Goal: Task Accomplishment & Management: Use online tool/utility

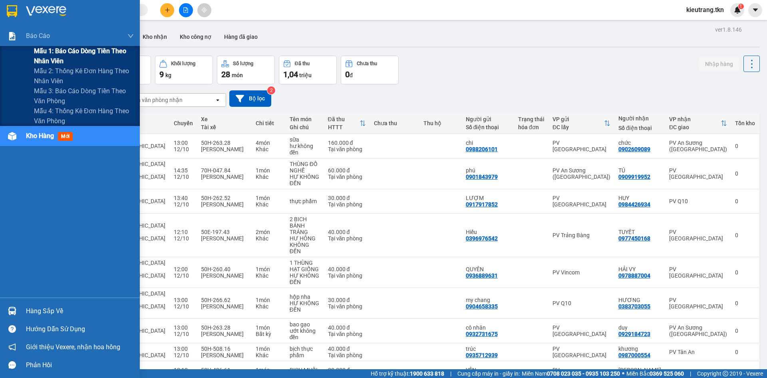
click at [64, 58] on span "Mẫu 1: Báo cáo dòng tiền theo nhân viên" at bounding box center [84, 56] width 100 height 20
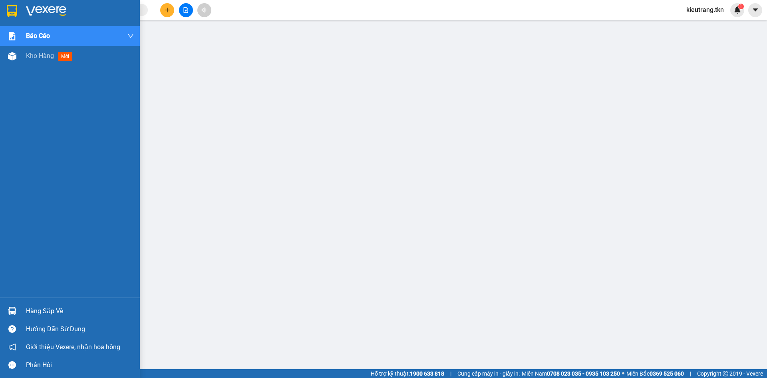
click at [33, 311] on div "Hàng sắp về" at bounding box center [80, 311] width 108 height 12
click at [40, 53] on span "Kho hàng" at bounding box center [40, 56] width 28 height 8
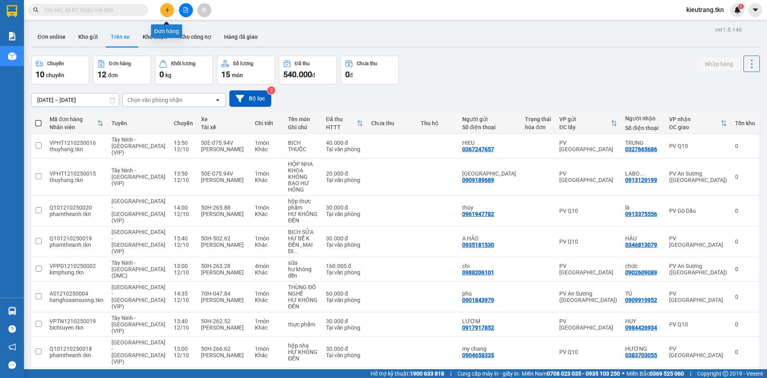
click at [166, 11] on icon "plus" at bounding box center [168, 10] width 6 height 6
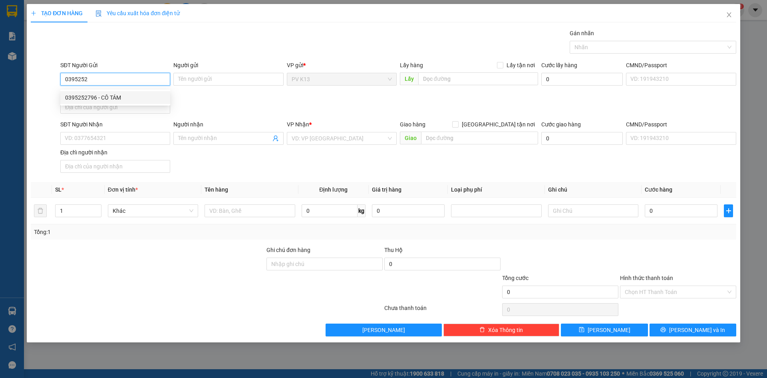
click at [101, 99] on div "0395252796 - CÔ TÁM" at bounding box center [115, 97] width 100 height 9
type input "0395252796"
type input "CÔ TÁM"
type input "0965405557"
type input "[PERSON_NAME]"
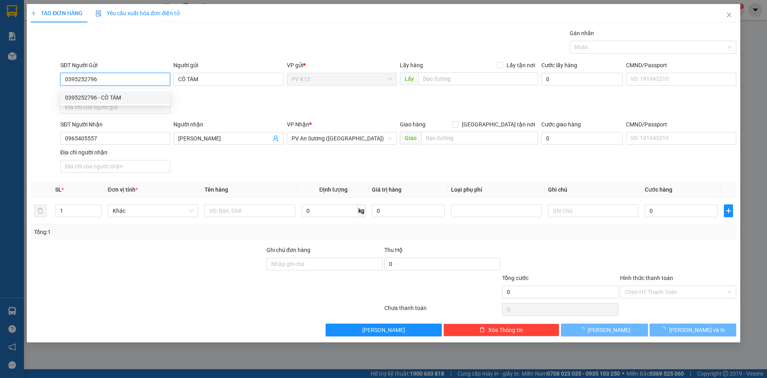
type input "20.000"
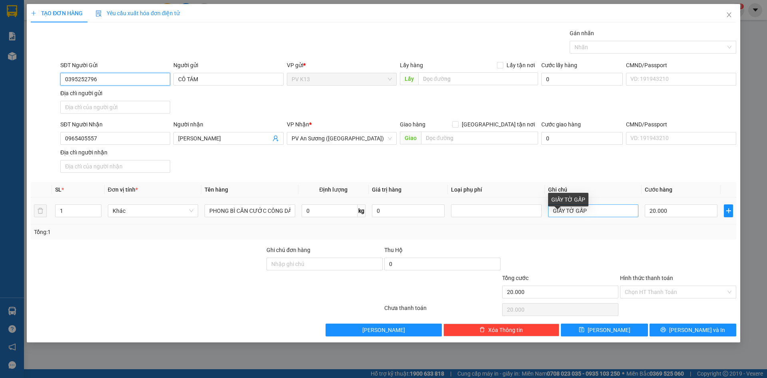
type input "0395252796"
click at [590, 217] on input "GIẤY TỜ GẤP" at bounding box center [593, 210] width 90 height 13
type input "G"
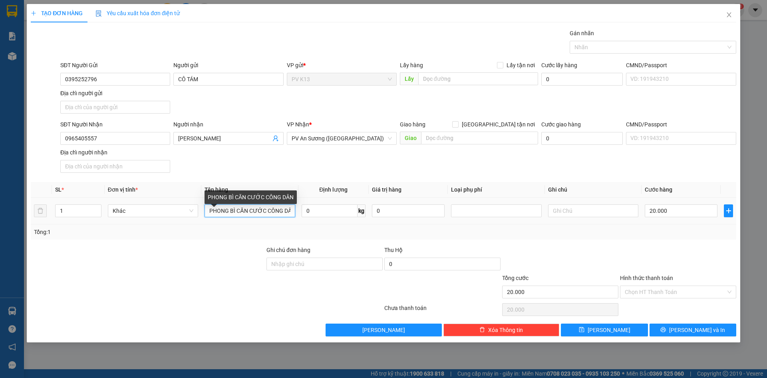
click at [252, 217] on input "PHONG BÌ CĂN CƯỚC CÔNG DÂN" at bounding box center [250, 210] width 90 height 13
click at [265, 214] on input "CƯỚC CÔNG DÂN" at bounding box center [250, 210] width 90 height 13
type input "C"
type input "T"
click at [586, 52] on div at bounding box center [649, 47] width 155 height 10
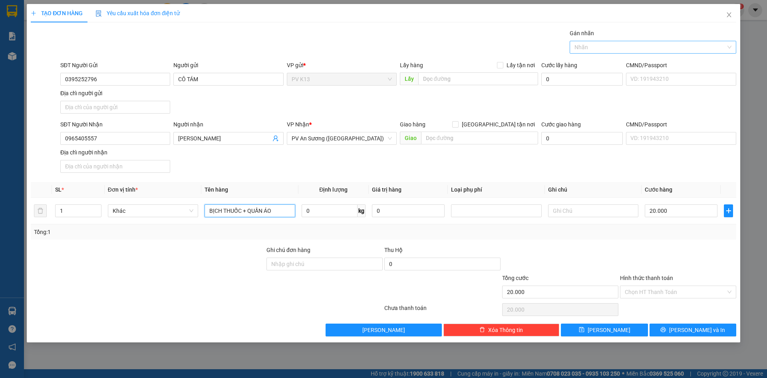
type input "BỊCH THUỐC + QUẦN ÁO"
click at [587, 62] on div "THỰC PHẨM" at bounding box center [653, 64] width 157 height 9
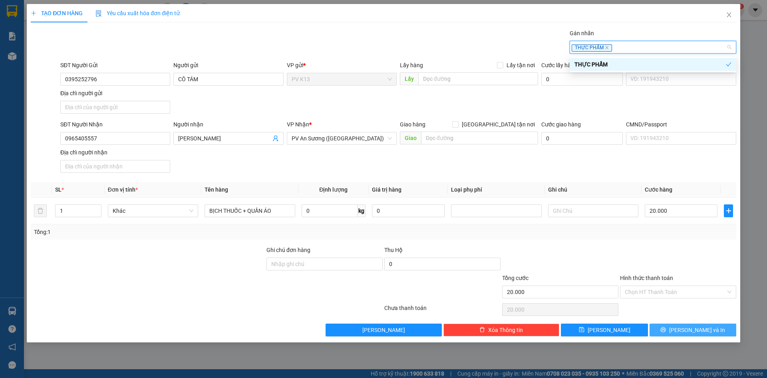
click at [711, 336] on button "[PERSON_NAME] và In" at bounding box center [693, 329] width 87 height 13
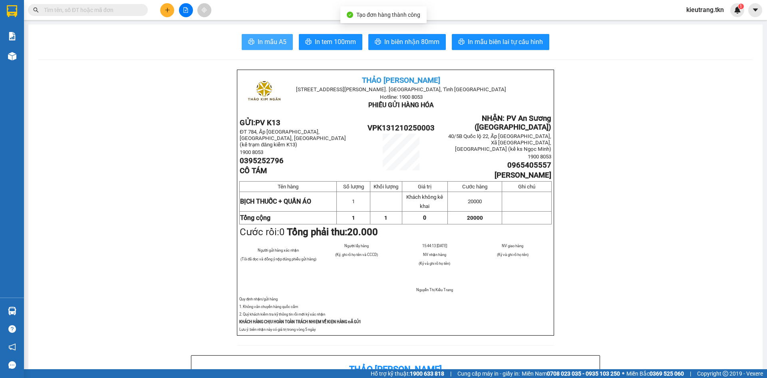
click at [271, 44] on span "In mẫu A5" at bounding box center [272, 42] width 29 height 10
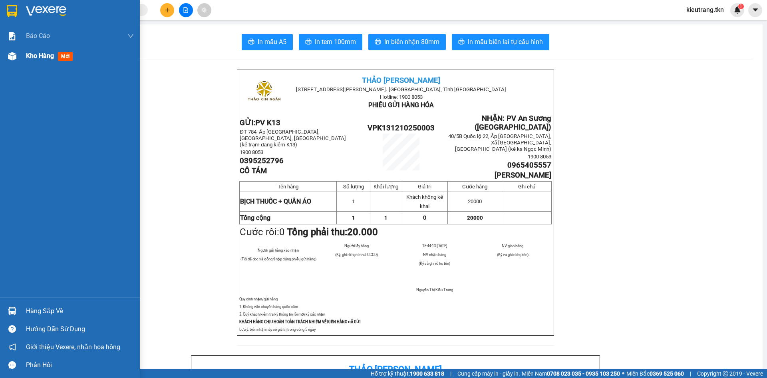
click at [43, 54] on span "Kho hàng" at bounding box center [40, 56] width 28 height 8
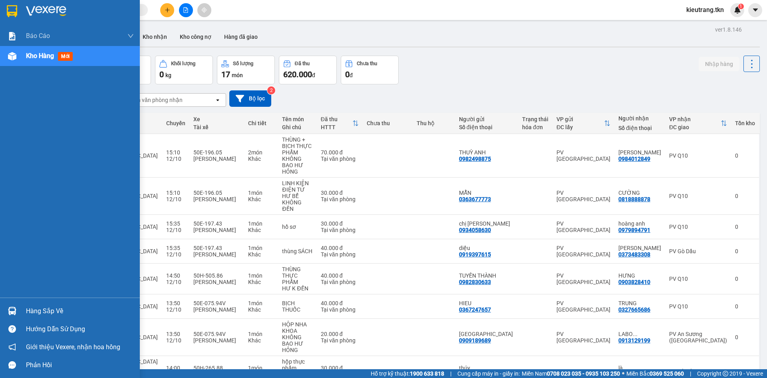
click at [41, 56] on span "Kho hàng" at bounding box center [40, 56] width 28 height 8
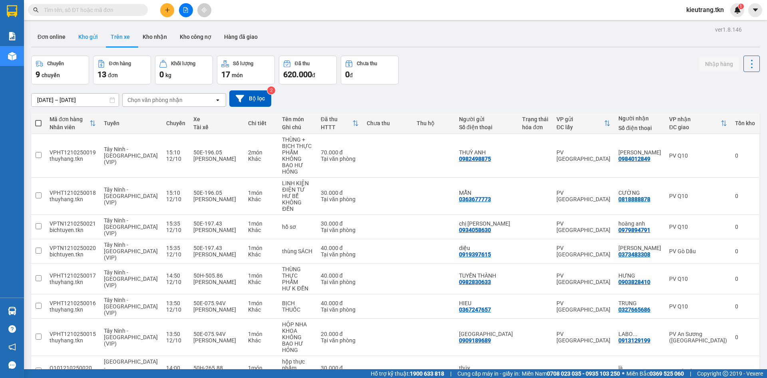
click at [86, 37] on button "Kho gửi" at bounding box center [88, 36] width 32 height 19
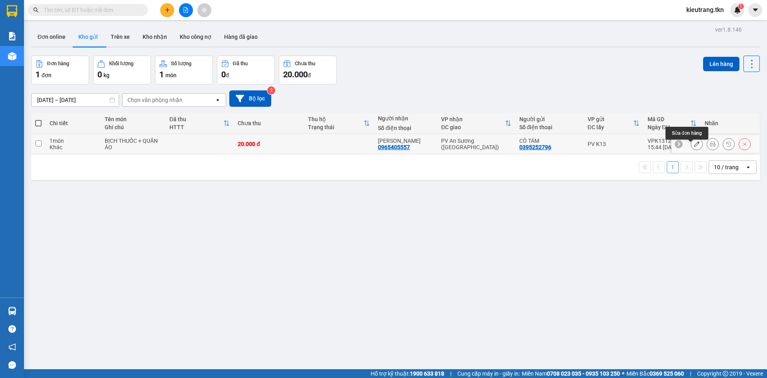
click at [691, 151] on button at bounding box center [696, 144] width 11 height 14
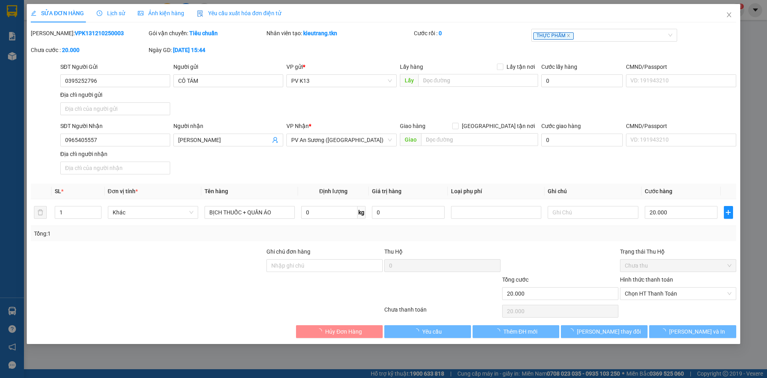
type input "0395252796"
type input "CÔ TÁM"
type input "0965405557"
type input "[PERSON_NAME]"
type input "20.000"
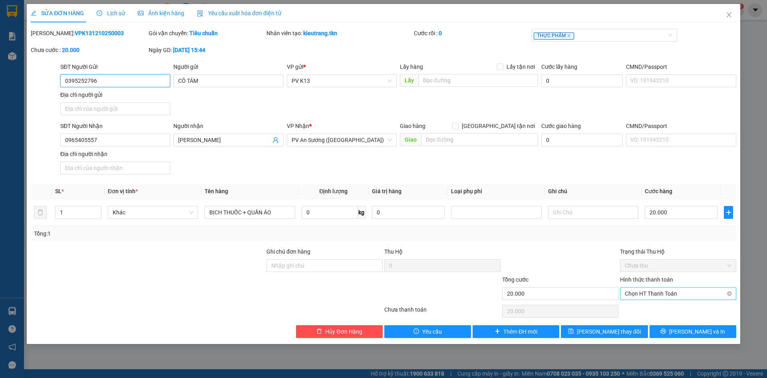
click at [653, 299] on span "Chọn HT Thanh Toán" at bounding box center [678, 293] width 107 height 12
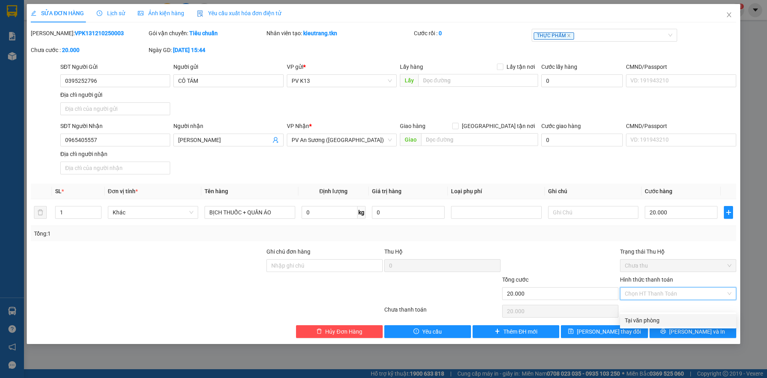
click at [653, 320] on div "Tại văn phòng" at bounding box center [678, 320] width 107 height 9
type input "0"
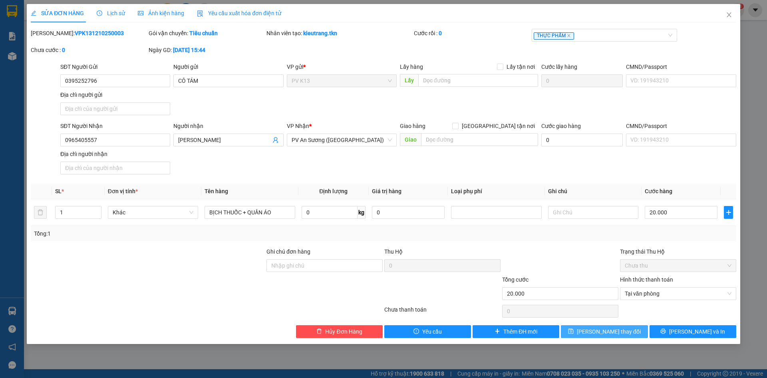
click at [615, 336] on span "[PERSON_NAME] thay đổi" at bounding box center [609, 331] width 64 height 9
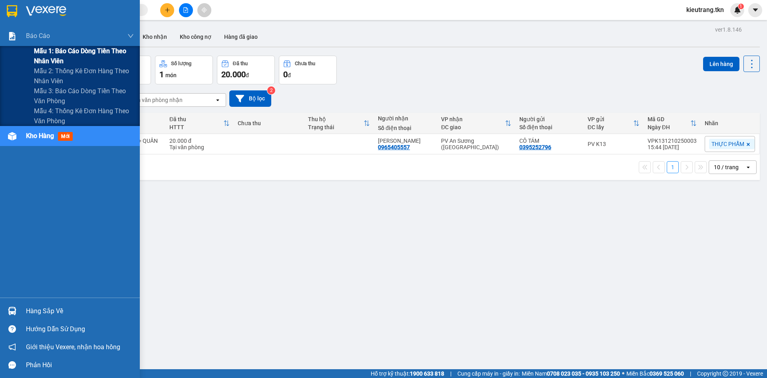
click at [62, 51] on span "Mẫu 1: Báo cáo dòng tiền theo nhân viên" at bounding box center [84, 56] width 100 height 20
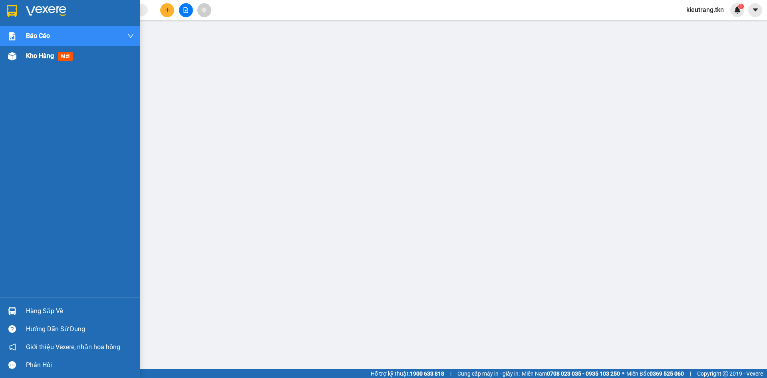
click at [32, 61] on div "Kho hàng mới" at bounding box center [51, 56] width 50 height 10
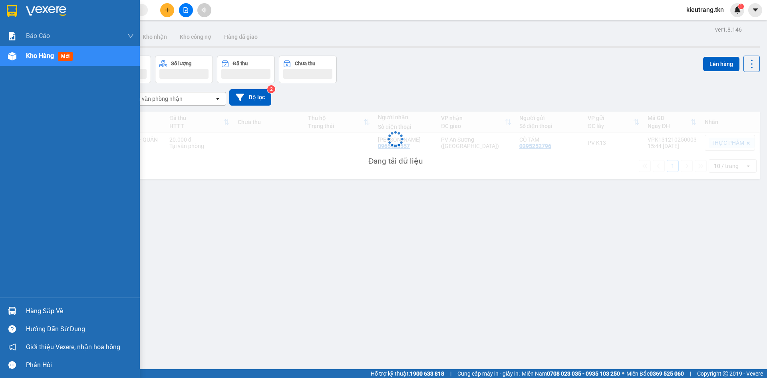
click at [35, 58] on span "Kho hàng" at bounding box center [40, 56] width 28 height 8
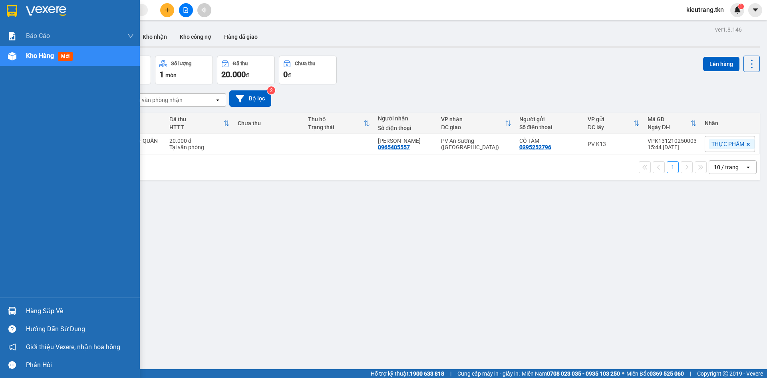
click at [42, 314] on div "Hàng sắp về" at bounding box center [80, 311] width 108 height 12
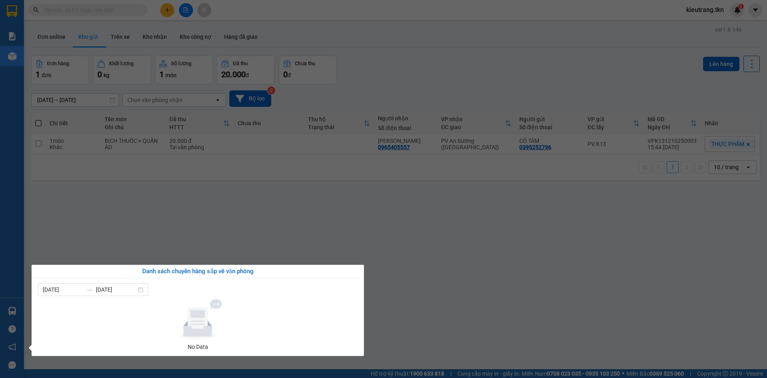
click at [141, 228] on section "Kết quả tìm kiếm ( 0 ) Bộ lọc No Data kieutrang.tkn 1 Báo cáo Mẫu 1: Báo cáo dò…" at bounding box center [383, 189] width 767 height 378
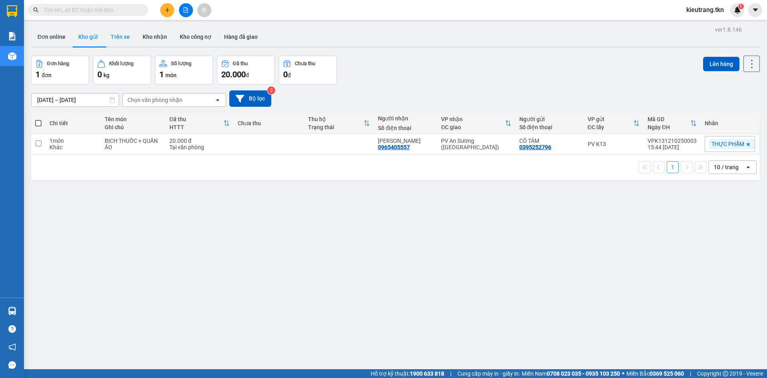
click at [125, 30] on button "Trên xe" at bounding box center [120, 36] width 32 height 19
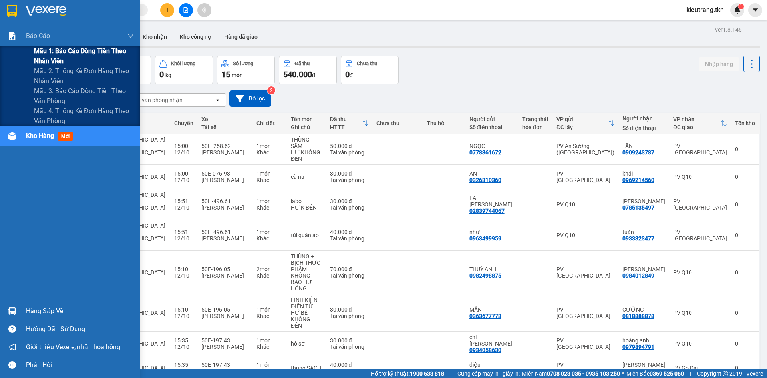
click at [72, 51] on span "Mẫu 1: Báo cáo dòng tiền theo nhân viên" at bounding box center [84, 56] width 100 height 20
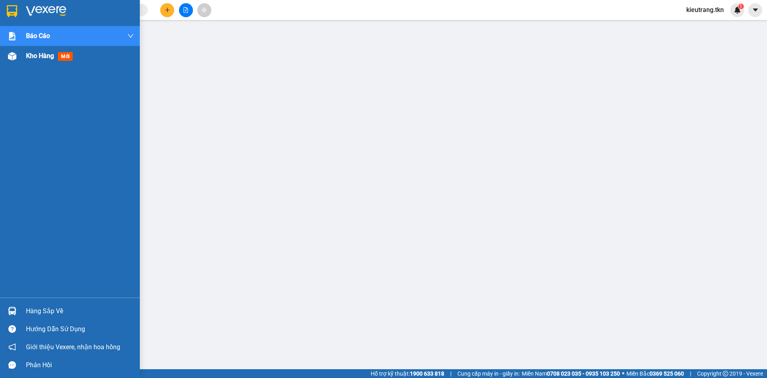
click at [34, 58] on span "Kho hàng" at bounding box center [40, 56] width 28 height 8
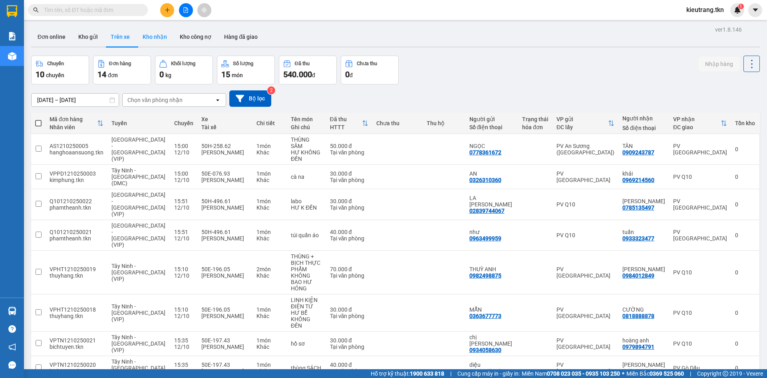
click at [163, 38] on button "Kho nhận" at bounding box center [154, 36] width 37 height 19
type input "[DATE] – [DATE]"
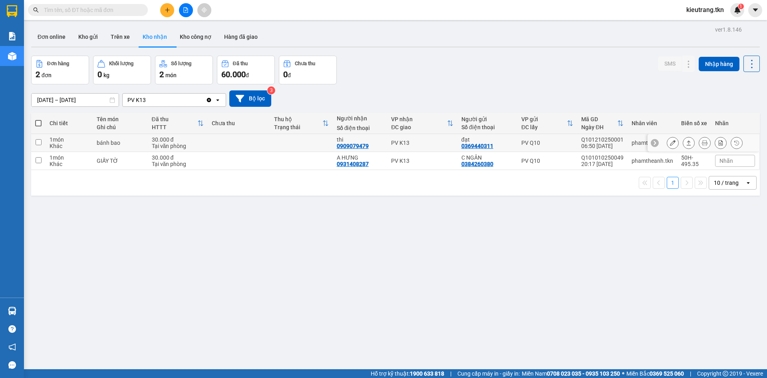
click at [670, 145] on icon at bounding box center [673, 143] width 6 height 6
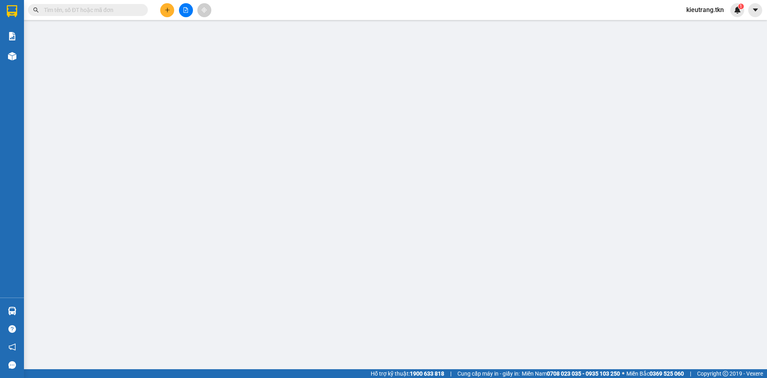
type input "0369440311"
type input "đạt"
type input "0909079479"
type input "thi"
type input "30.000"
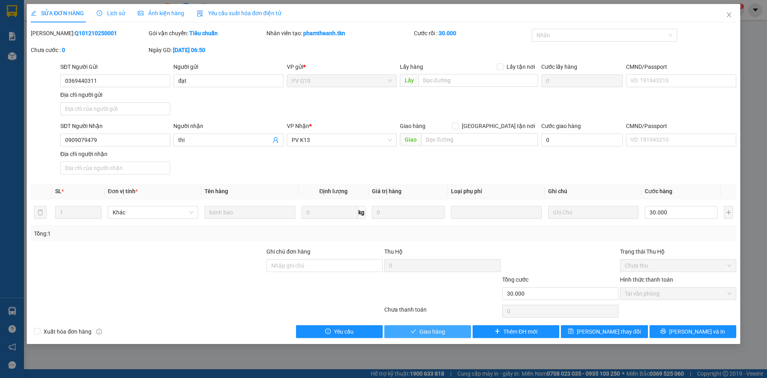
click at [431, 336] on span "Giao hàng" at bounding box center [433, 331] width 26 height 9
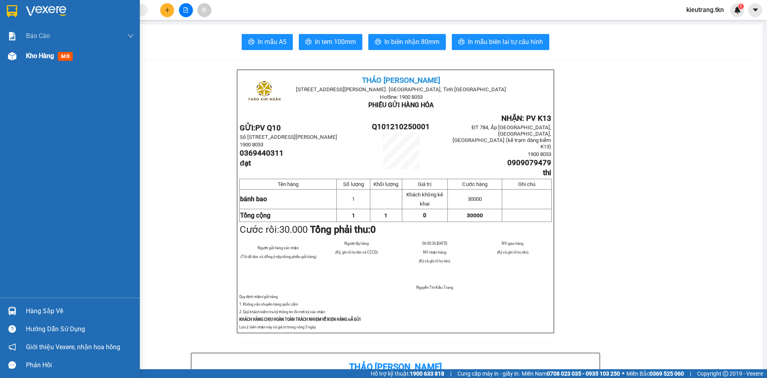
click at [36, 56] on span "Kho hàng" at bounding box center [40, 56] width 28 height 8
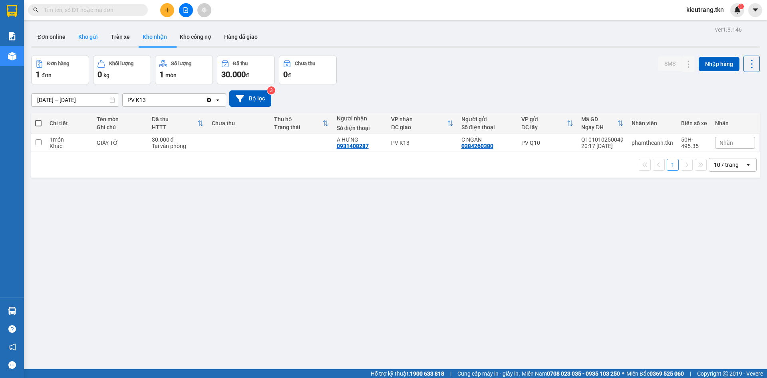
click at [92, 40] on button "Kho gửi" at bounding box center [88, 36] width 32 height 19
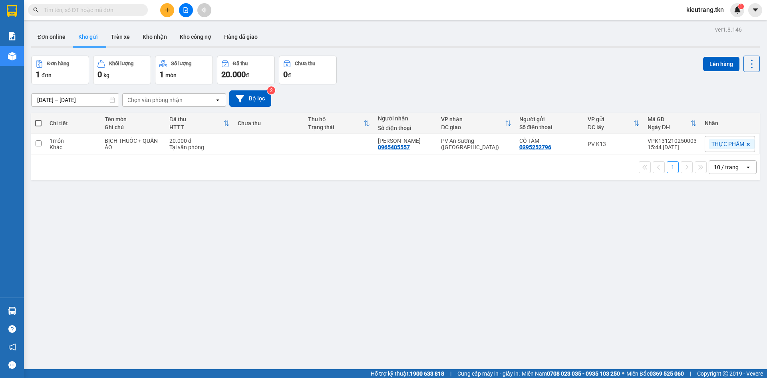
click at [35, 125] on span at bounding box center [38, 123] width 6 height 6
click at [38, 119] on input "checkbox" at bounding box center [38, 119] width 0 height 0
checkbox input "true"
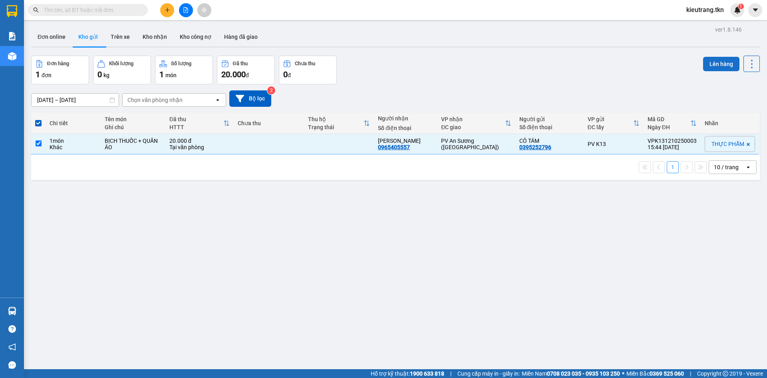
click at [712, 68] on button "Lên hàng" at bounding box center [721, 64] width 36 height 14
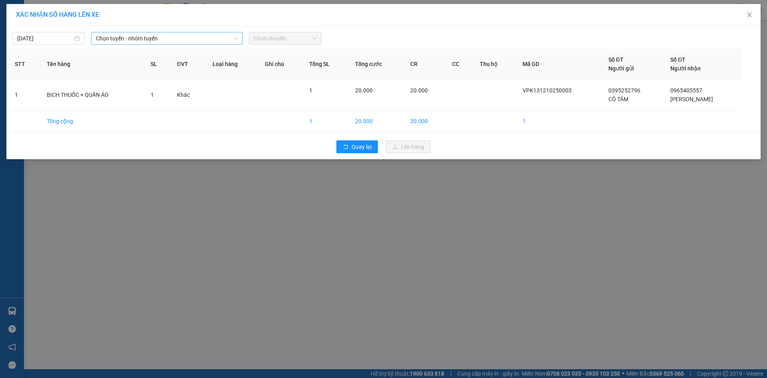
click at [205, 41] on span "Chọn tuyến - nhóm tuyến" at bounding box center [167, 38] width 142 height 12
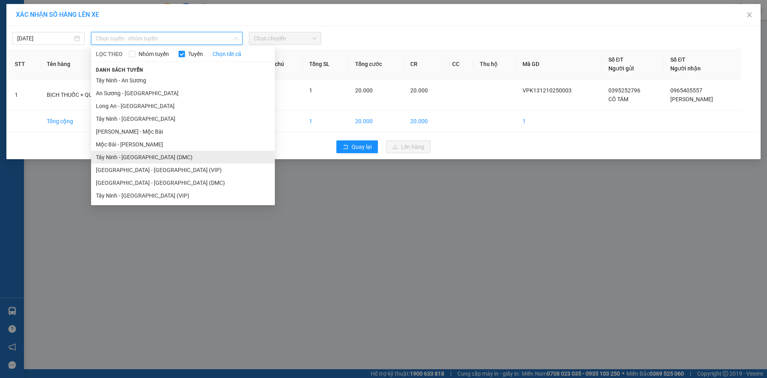
click at [195, 162] on li "Tây Ninh - [GEOGRAPHIC_DATA] (DMC)" at bounding box center [183, 157] width 184 height 13
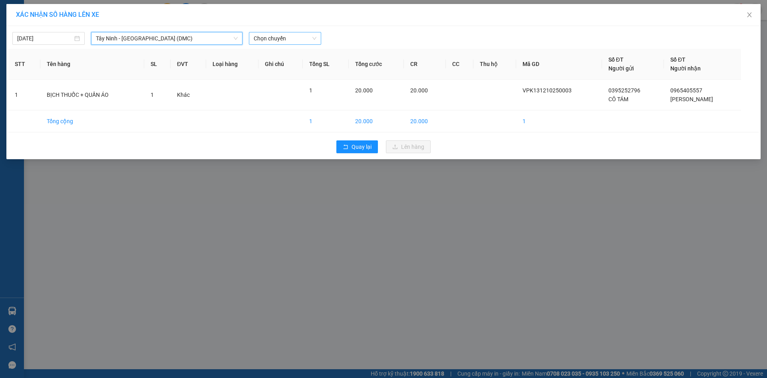
click at [287, 42] on span "Chọn chuyến" at bounding box center [285, 38] width 63 height 12
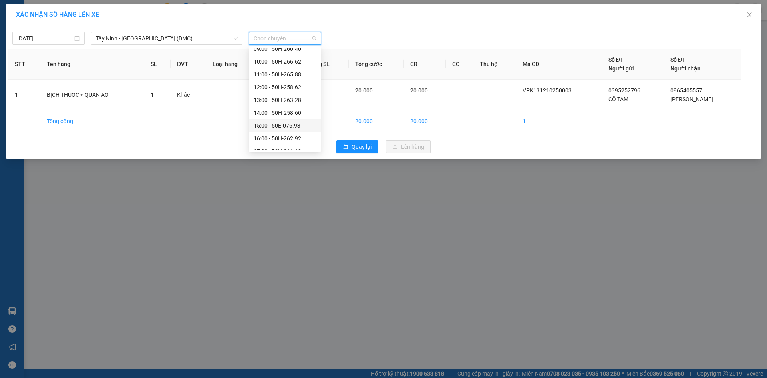
scroll to position [102, 0]
click at [296, 135] on div "16:00 - 50H-262.92" at bounding box center [285, 131] width 62 height 9
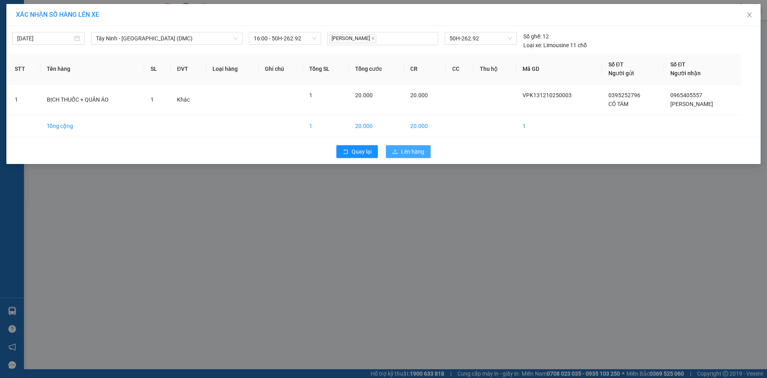
click at [416, 156] on span "Lên hàng" at bounding box center [412, 151] width 23 height 9
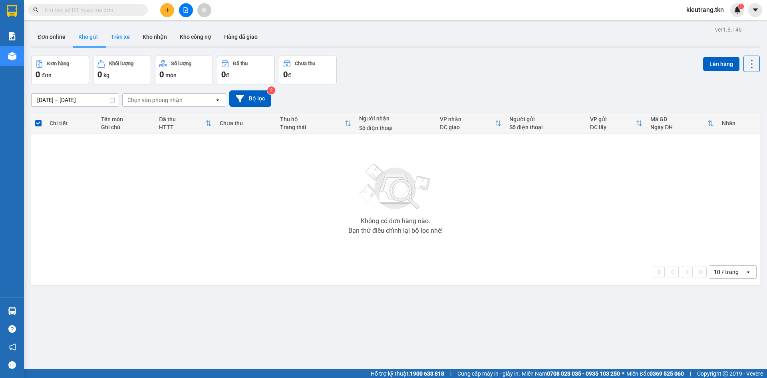
click at [125, 35] on button "Trên xe" at bounding box center [120, 36] width 32 height 19
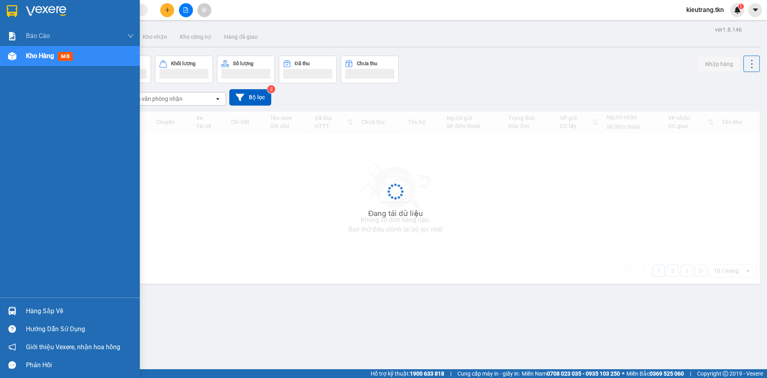
click at [30, 310] on div "Hàng sắp về" at bounding box center [80, 311] width 108 height 12
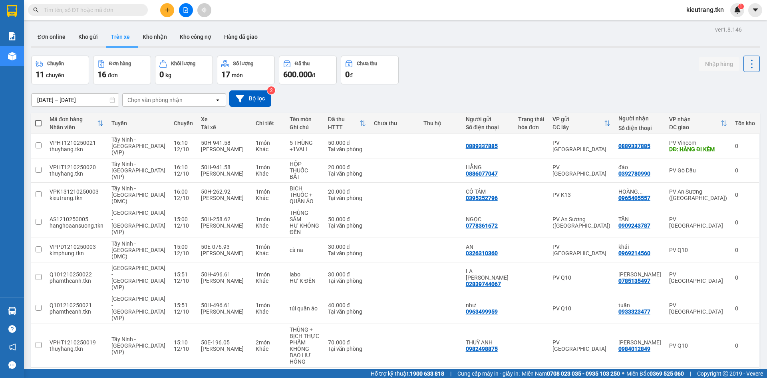
click at [127, 40] on section "Kết quả tìm kiếm ( 0 ) Bộ lọc No Data kieutrang.tkn 1 Báo cáo Mẫu 1: Báo cáo dò…" at bounding box center [383, 189] width 767 height 378
